Goal: Share content: Share content

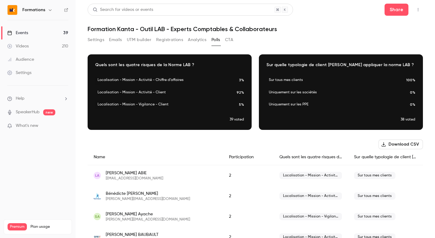
click at [236, 41] on div "Settings Emails UTM builder Registrations Analytics Polls CTA" at bounding box center [255, 41] width 335 height 12
click at [230, 41] on button "CTA" at bounding box center [229, 40] width 8 height 10
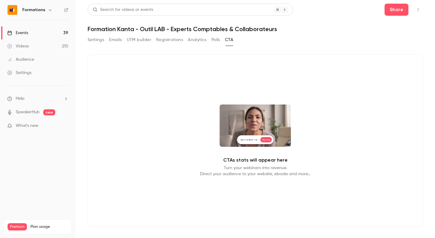
click at [216, 40] on button "Polls" at bounding box center [215, 40] width 9 height 10
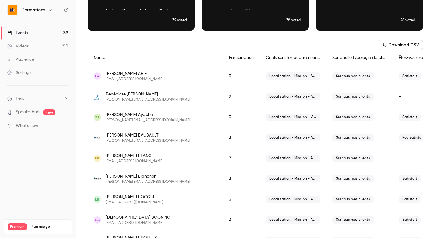
scroll to position [100, 0]
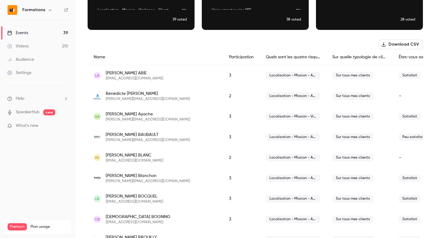
click at [148, 140] on span "caroline.baubault@orex-france.com" at bounding box center [148, 140] width 84 height 5
copy span "caroline.baubault@orex-france.com"
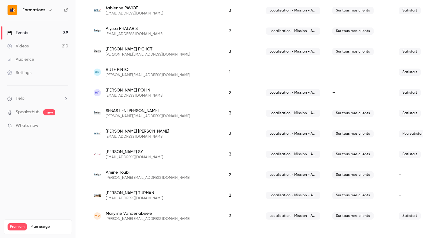
scroll to position [783, 0]
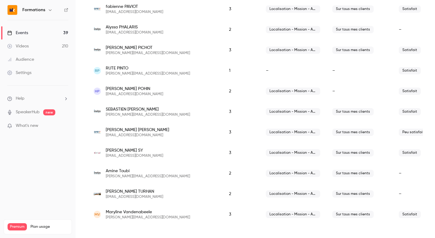
click at [121, 137] on span "romain.simon@orex-france.com" at bounding box center [137, 135] width 63 height 5
copy span "romain.simon@orex-france.com"
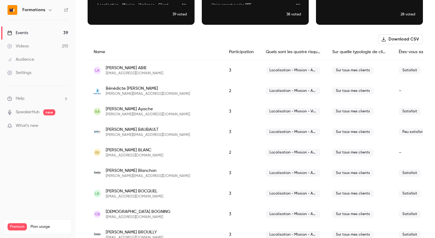
scroll to position [95, 0]
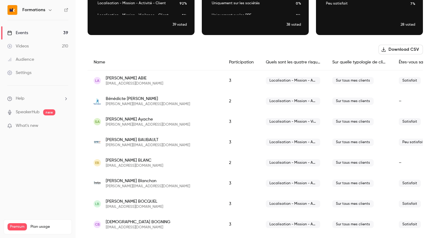
click at [120, 143] on div "Caroline BAUBAULT caroline.baubault@orex-france.com" at bounding box center [148, 142] width 84 height 11
click at [120, 143] on span "caroline.baubault@orex-france.com" at bounding box center [148, 145] width 84 height 5
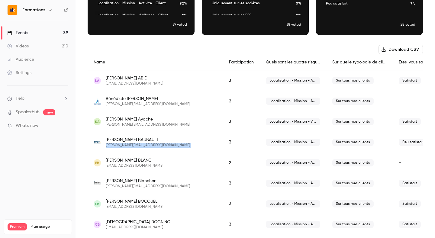
copy span "caroline.baubault@orex-france.com"
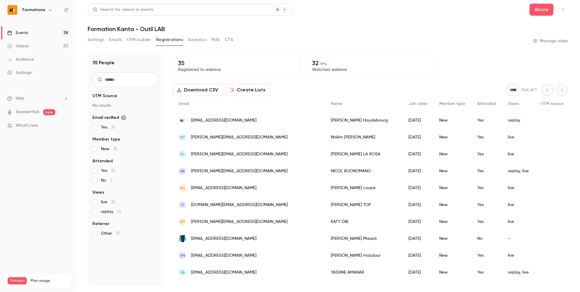
click at [40, 28] on link "Events 38" at bounding box center [38, 32] width 76 height 13
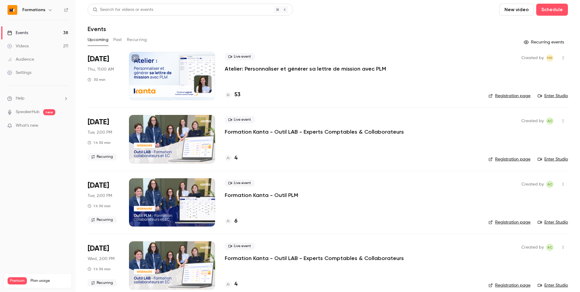
click at [40, 10] on h6 "Formations" at bounding box center [33, 10] width 23 height 6
click at [48, 10] on icon "button" at bounding box center [50, 10] width 5 height 5
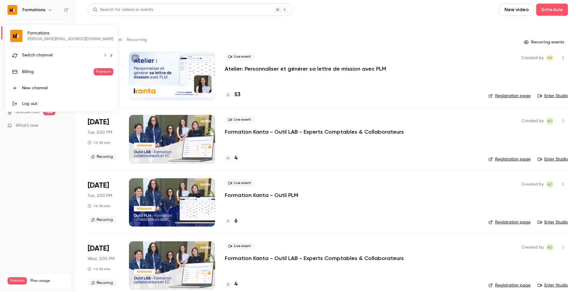
click at [43, 53] on span "Switch channel" at bounding box center [37, 55] width 31 height 6
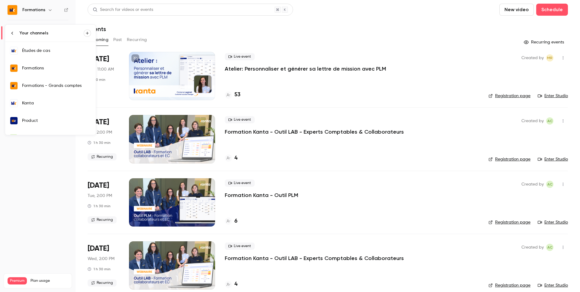
click at [38, 103] on div "Kanta" at bounding box center [56, 103] width 69 height 6
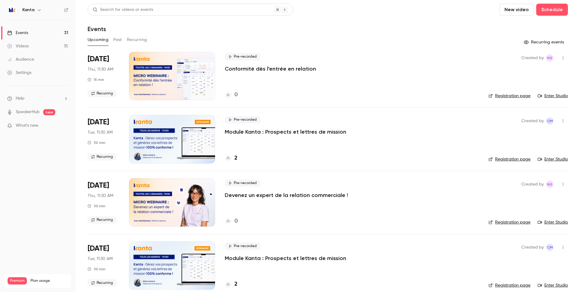
click at [38, 12] on button "button" at bounding box center [39, 9] width 7 height 7
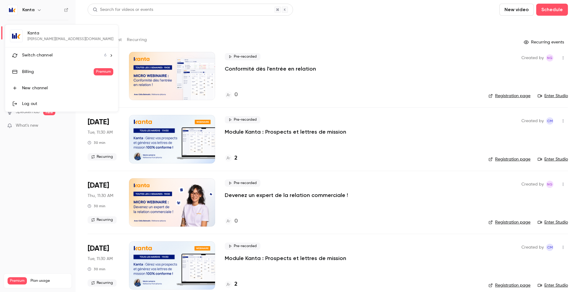
click at [191, 34] on div at bounding box center [290, 146] width 580 height 292
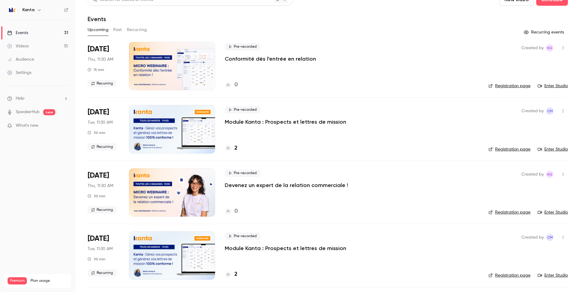
scroll to position [11, 0]
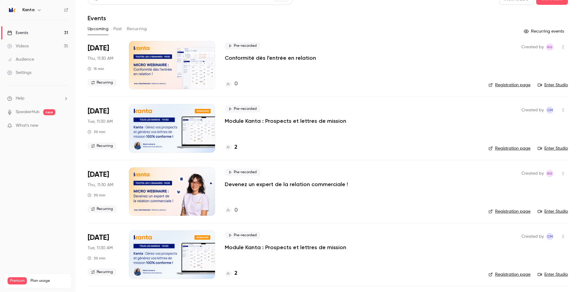
click at [119, 29] on button "Past" at bounding box center [117, 29] width 9 height 10
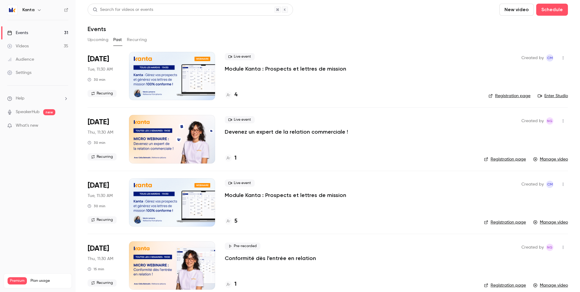
click at [234, 96] on div "4" at bounding box center [231, 95] width 13 height 8
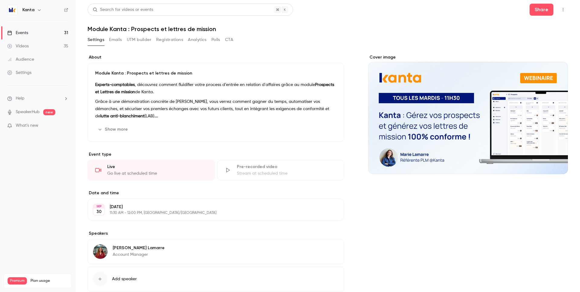
click at [112, 35] on button "Emails" at bounding box center [115, 40] width 13 height 10
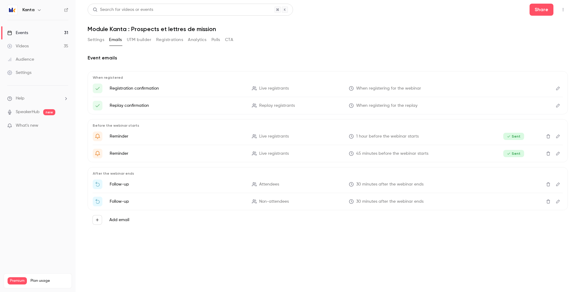
click at [162, 39] on button "Registrations" at bounding box center [169, 40] width 27 height 10
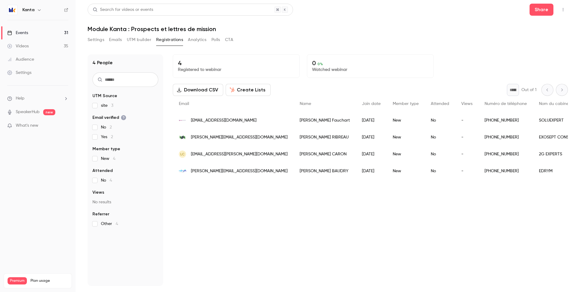
click at [192, 41] on button "Analytics" at bounding box center [197, 40] width 19 height 10
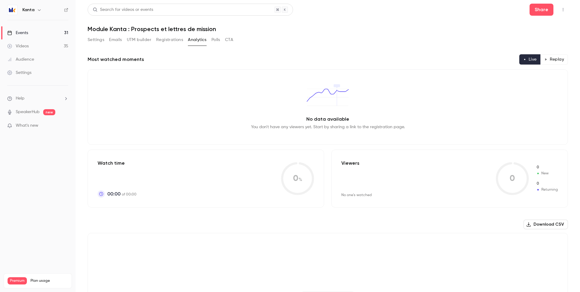
click at [171, 40] on button "Registrations" at bounding box center [169, 40] width 27 height 10
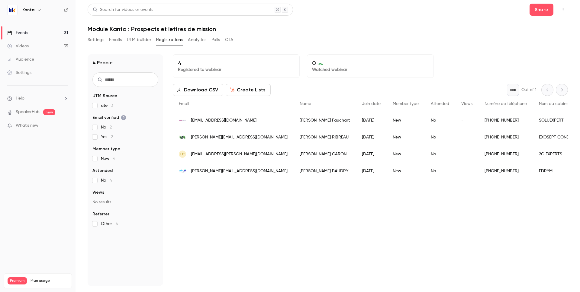
click at [91, 42] on button "Settings" at bounding box center [96, 40] width 17 height 10
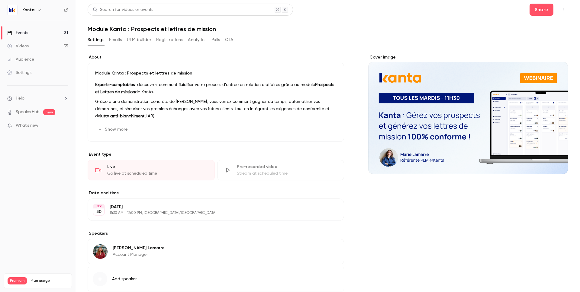
click at [63, 32] on link "Events 31" at bounding box center [38, 32] width 76 height 13
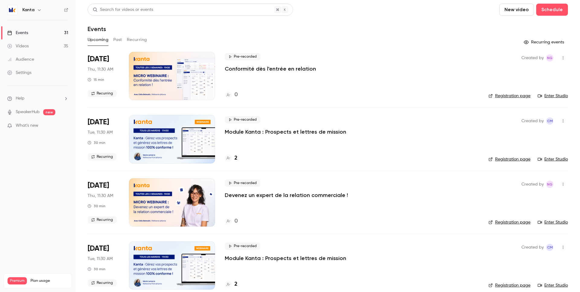
click at [117, 36] on button "Past" at bounding box center [117, 40] width 9 height 10
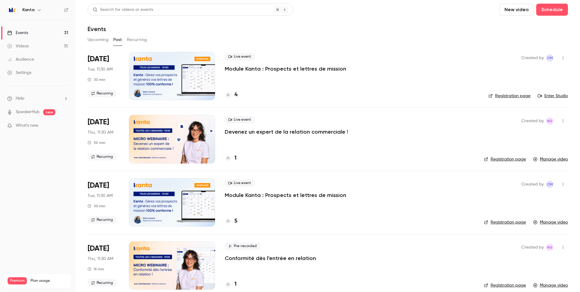
click at [132, 40] on button "Recurring" at bounding box center [137, 40] width 20 height 10
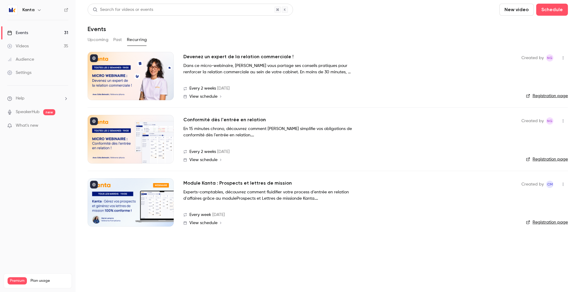
click at [117, 40] on button "Past" at bounding box center [117, 40] width 9 height 10
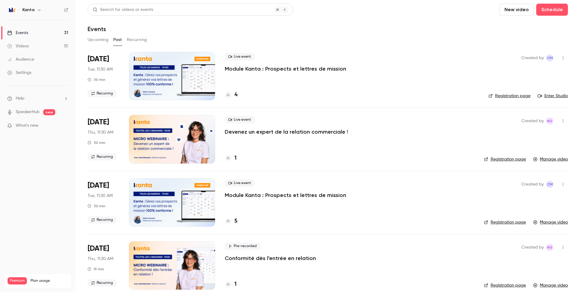
click at [101, 41] on button "Upcoming" at bounding box center [98, 40] width 21 height 10
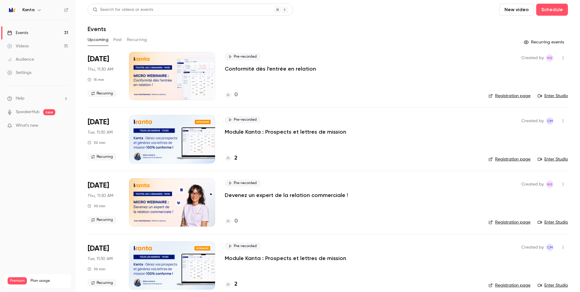
click at [54, 31] on link "Events 31" at bounding box center [38, 32] width 76 height 13
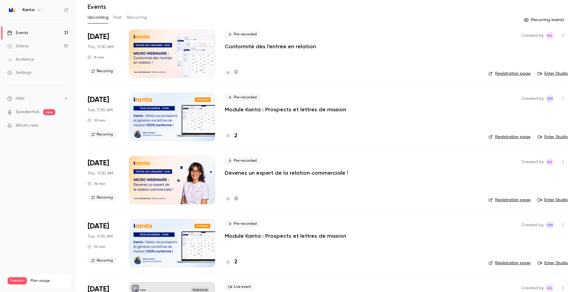
scroll to position [17, 0]
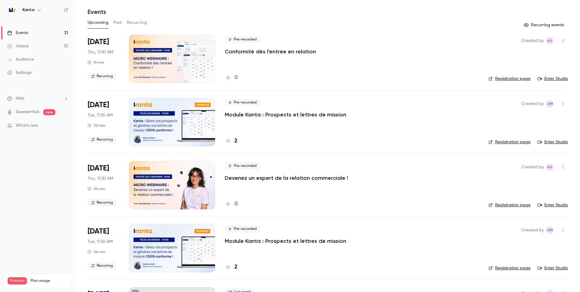
click at [237, 144] on h4 "2" at bounding box center [235, 141] width 3 height 8
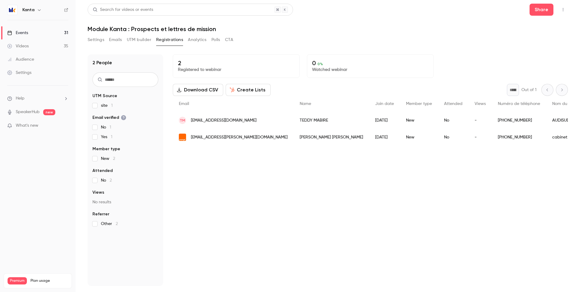
click at [55, 30] on link "Events 31" at bounding box center [38, 32] width 76 height 13
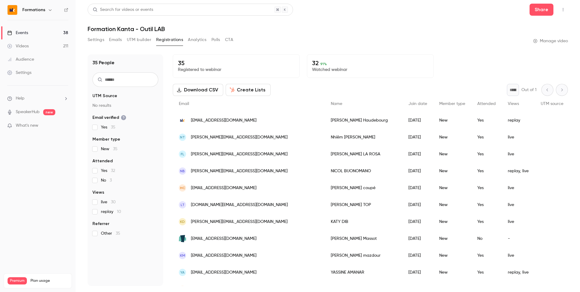
click at [56, 34] on link "Events 38" at bounding box center [38, 32] width 76 height 13
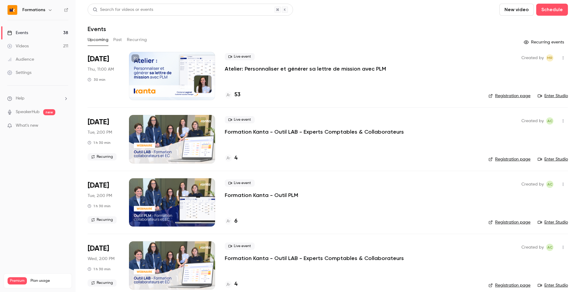
click at [39, 10] on h6 "Formations" at bounding box center [33, 10] width 23 height 6
click at [47, 10] on button "button" at bounding box center [50, 9] width 7 height 7
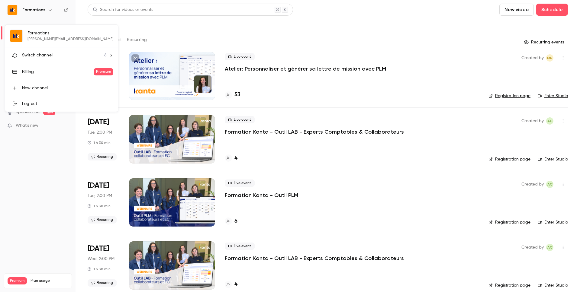
click at [276, 145] on div at bounding box center [290, 146] width 580 height 292
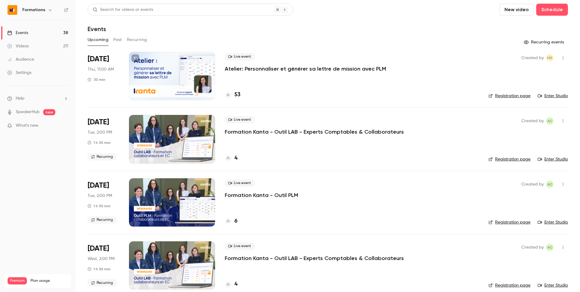
click at [134, 43] on button "Recurring" at bounding box center [137, 40] width 20 height 10
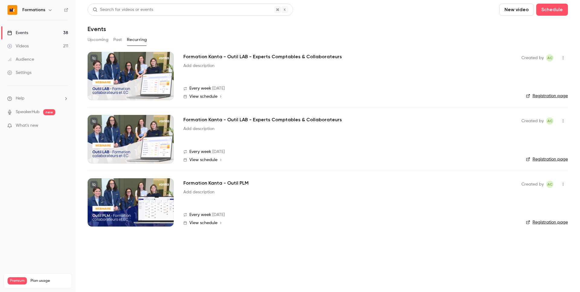
click at [205, 160] on span "View schedule" at bounding box center [203, 160] width 28 height 4
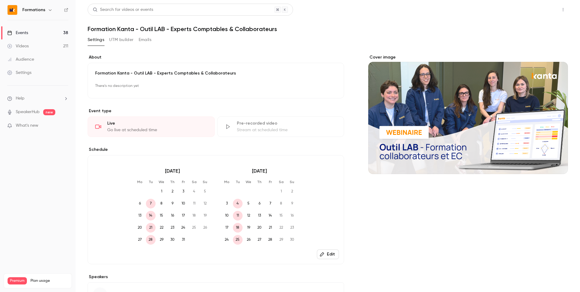
click at [532, 10] on button "Share" at bounding box center [541, 10] width 24 height 12
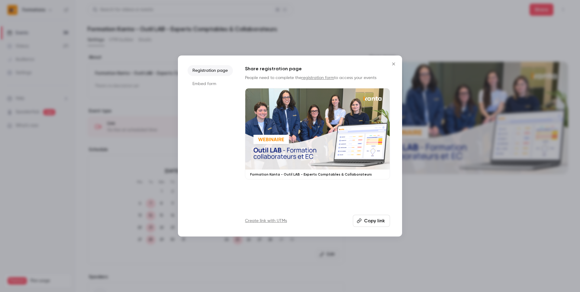
click at [371, 222] on button "Copy link" at bounding box center [371, 221] width 37 height 12
